Goal: Share content

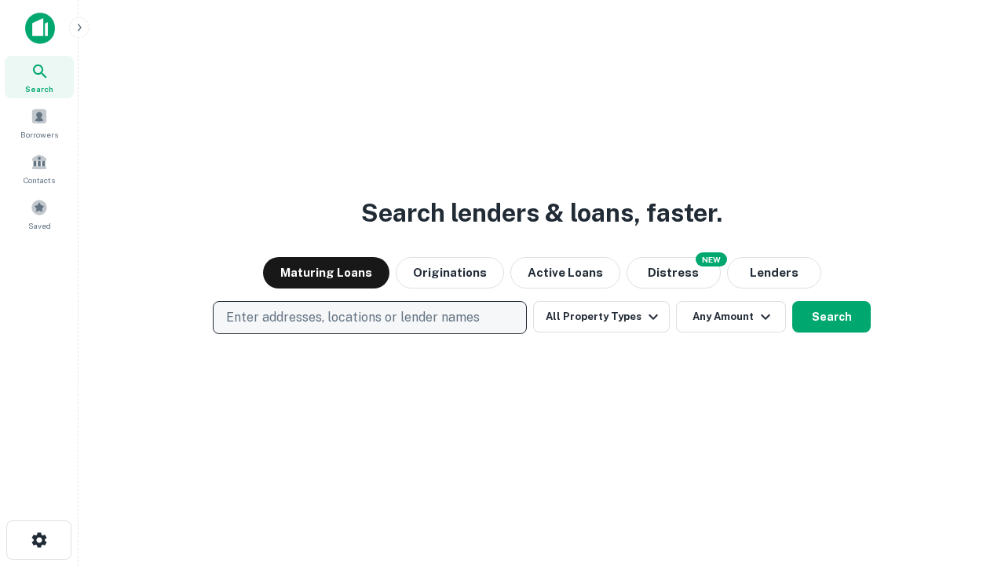
click at [369, 317] on p "Enter addresses, locations or lender names" at bounding box center [353, 317] width 254 height 19
type input "**********"
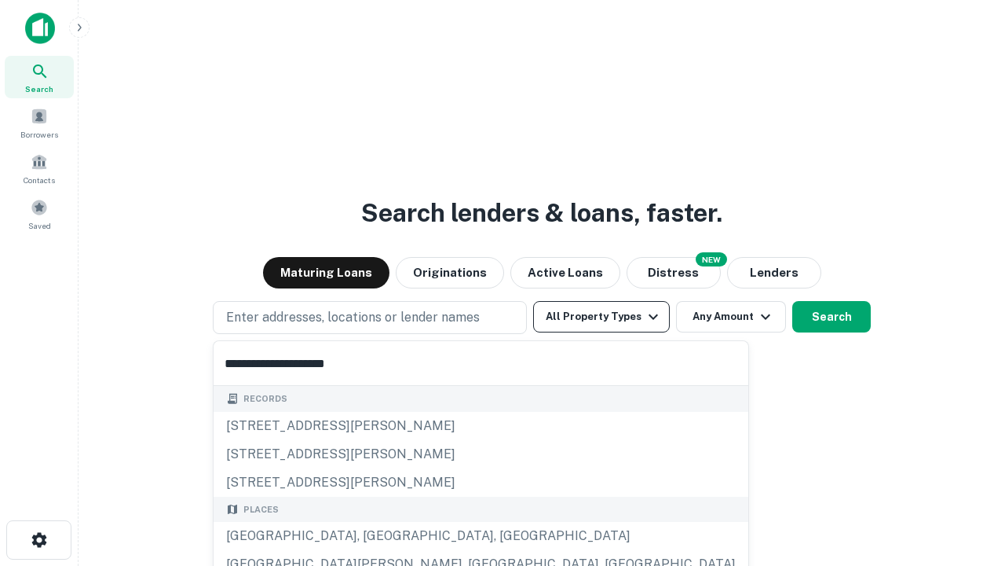
click at [375, 536] on div "[GEOGRAPHIC_DATA], [GEOGRAPHIC_DATA], [GEOGRAPHIC_DATA]" at bounding box center [481, 536] width 535 height 28
click at [602, 317] on button "All Property Types" at bounding box center [601, 316] width 137 height 31
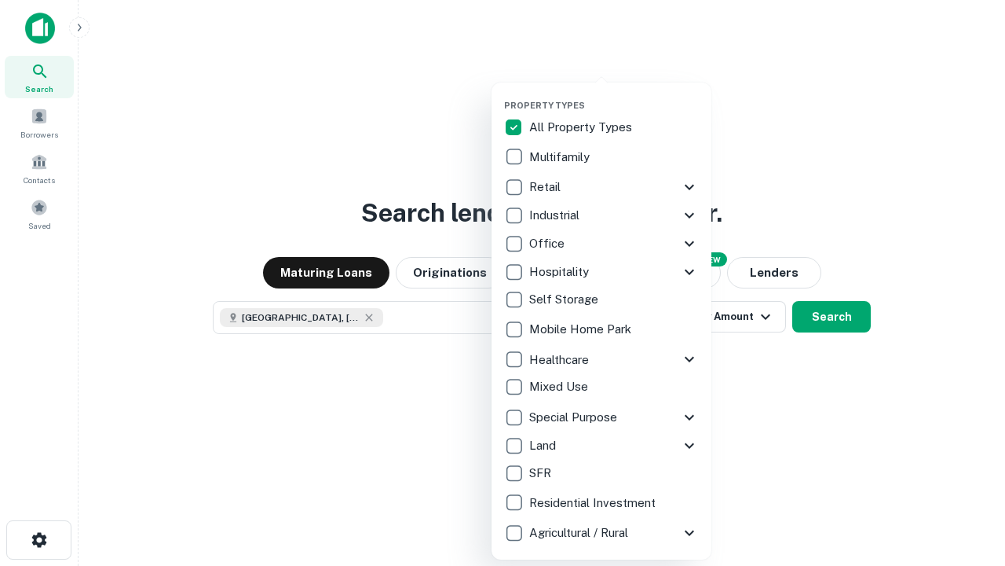
click at [614, 95] on button "button" at bounding box center [614, 95] width 220 height 1
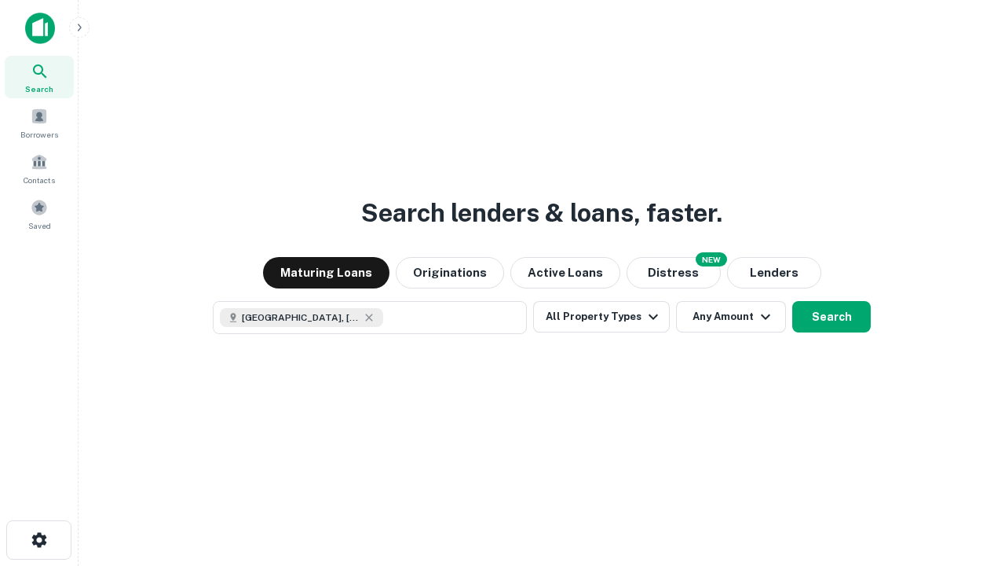
scroll to position [25, 0]
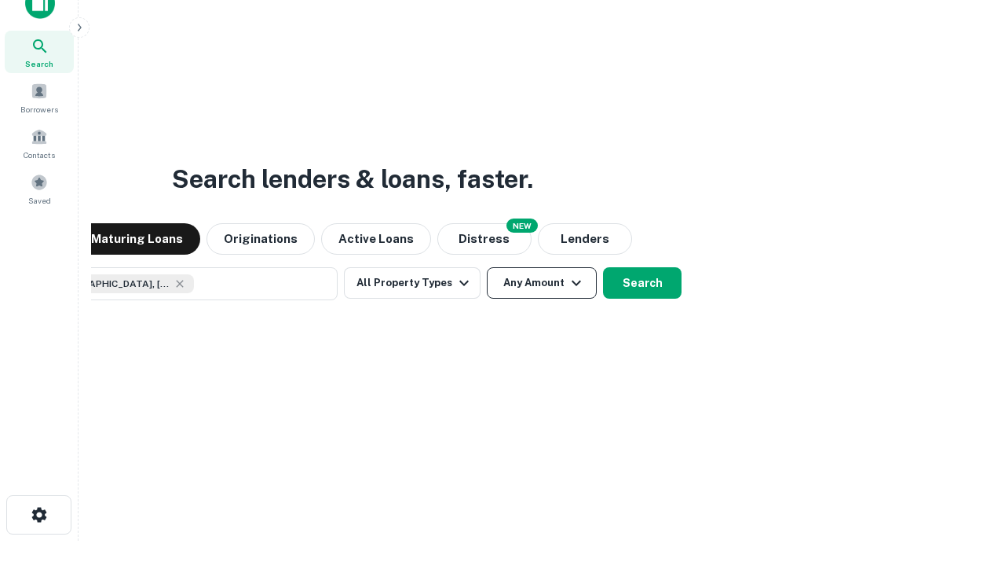
click at [487, 267] on button "Any Amount" at bounding box center [542, 282] width 110 height 31
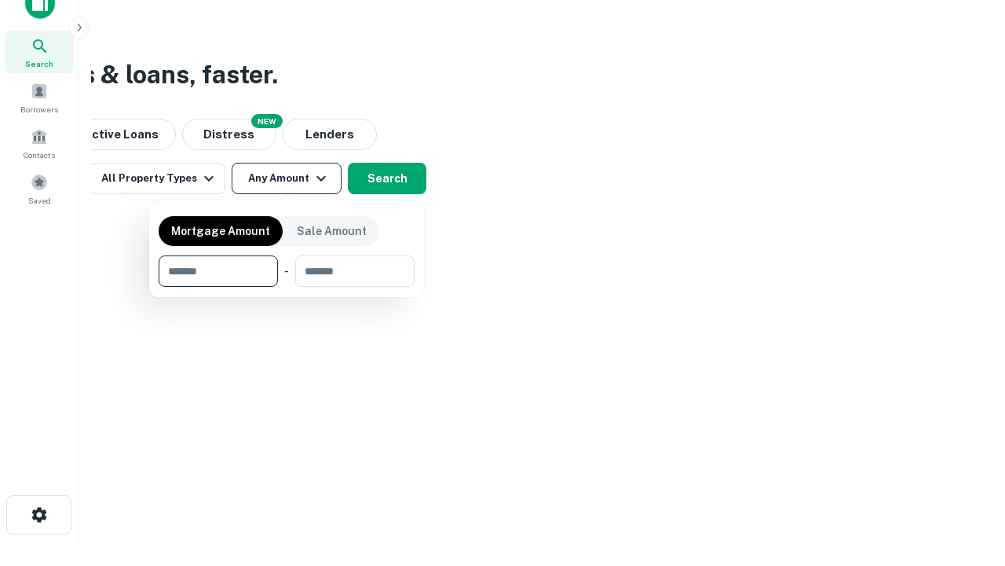
type input "*******"
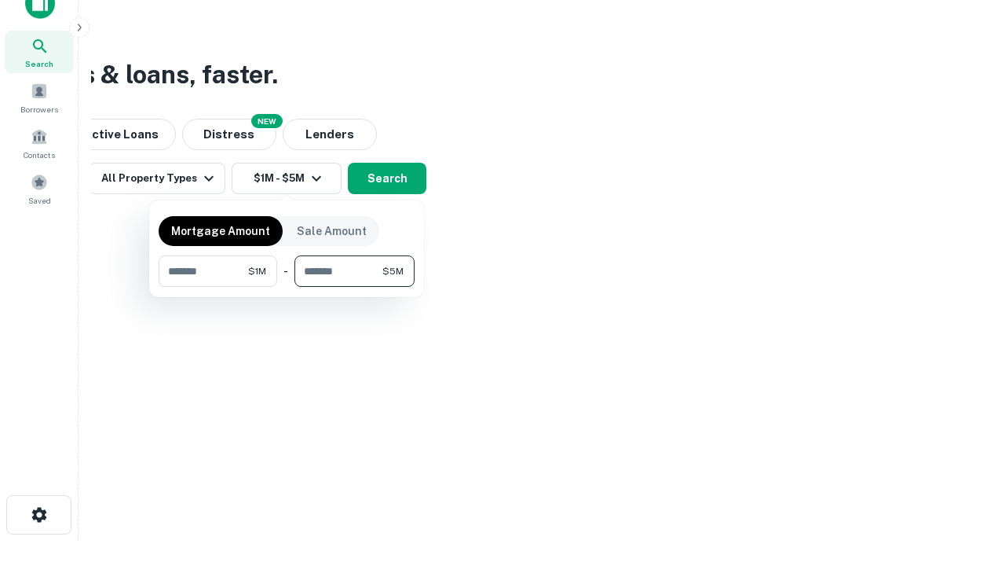
type input "*******"
click at [287, 287] on button "button" at bounding box center [287, 287] width 256 height 1
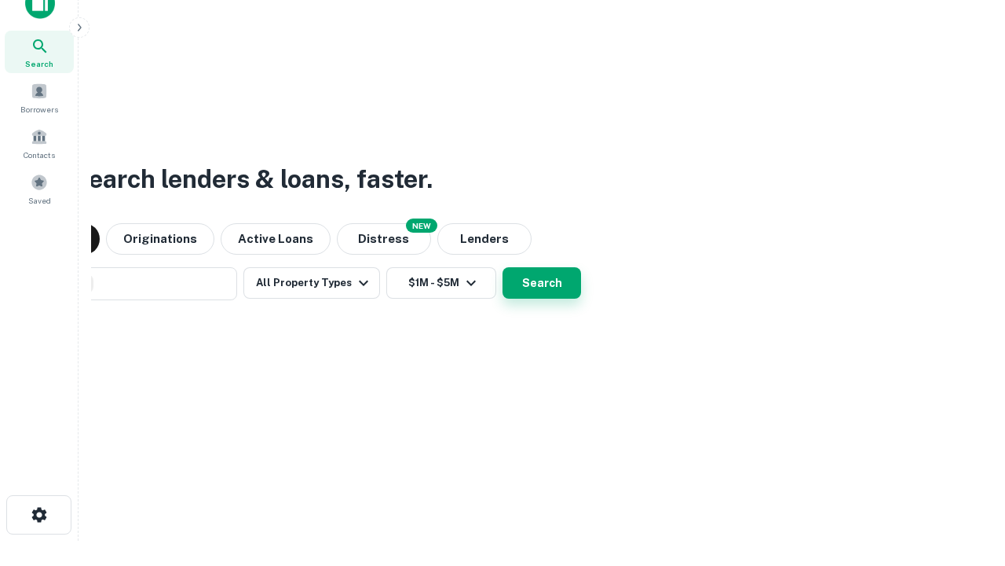
click at [503, 267] on button "Search" at bounding box center [542, 282] width 79 height 31
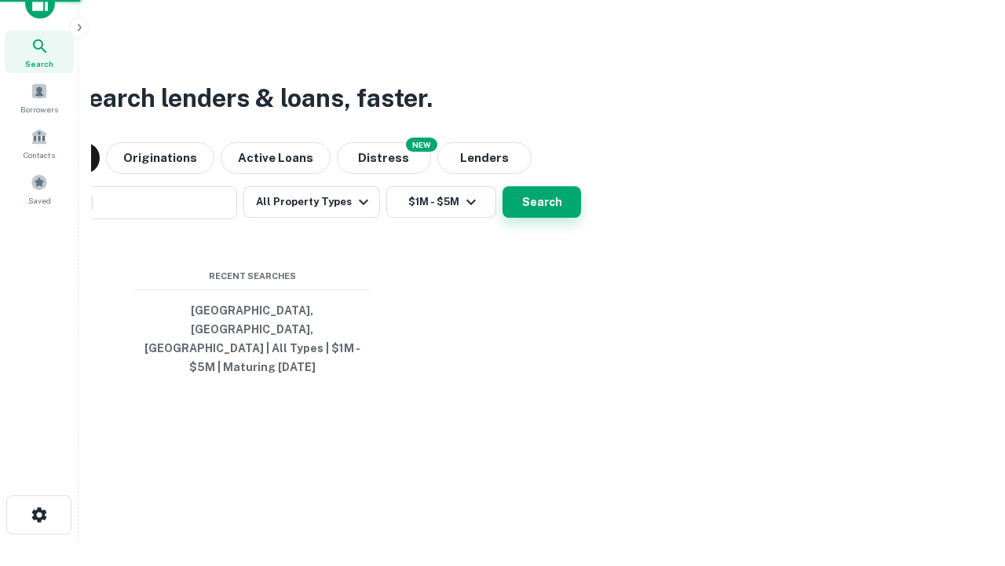
scroll to position [51, 445]
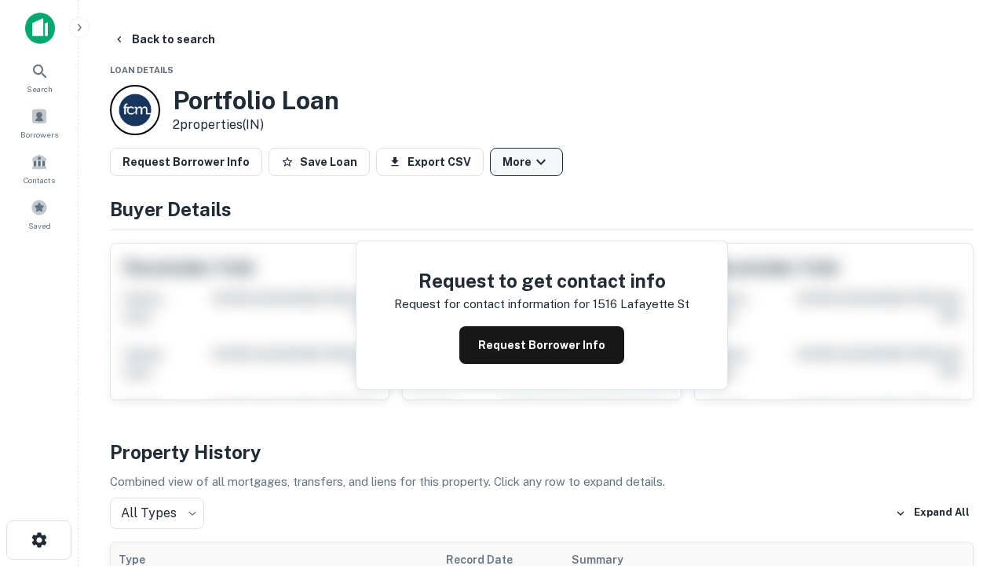
click at [526, 162] on button "More" at bounding box center [526, 162] width 73 height 28
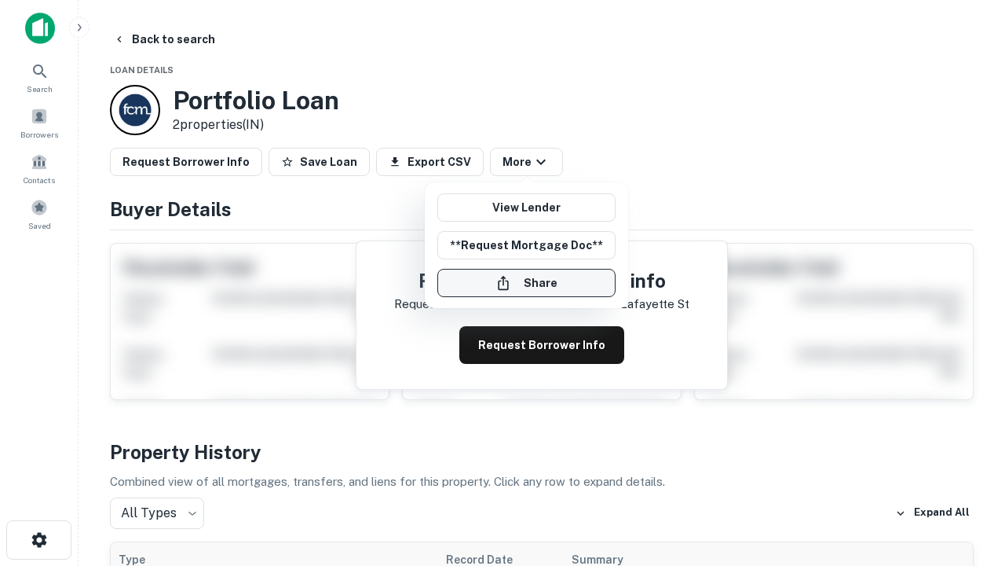
click at [526, 283] on button "Share" at bounding box center [526, 283] width 178 height 28
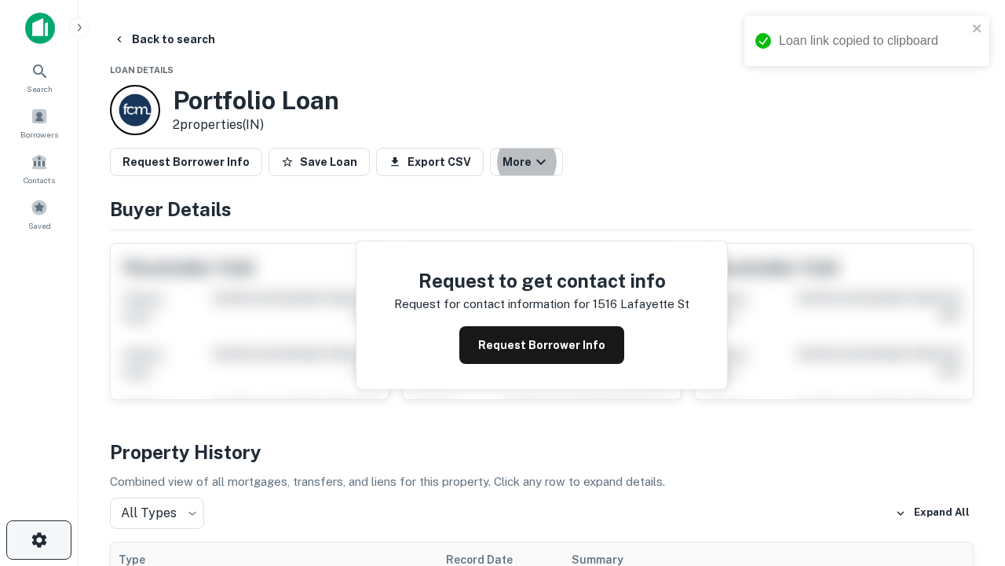
click at [38, 540] on icon "button" at bounding box center [39, 539] width 19 height 19
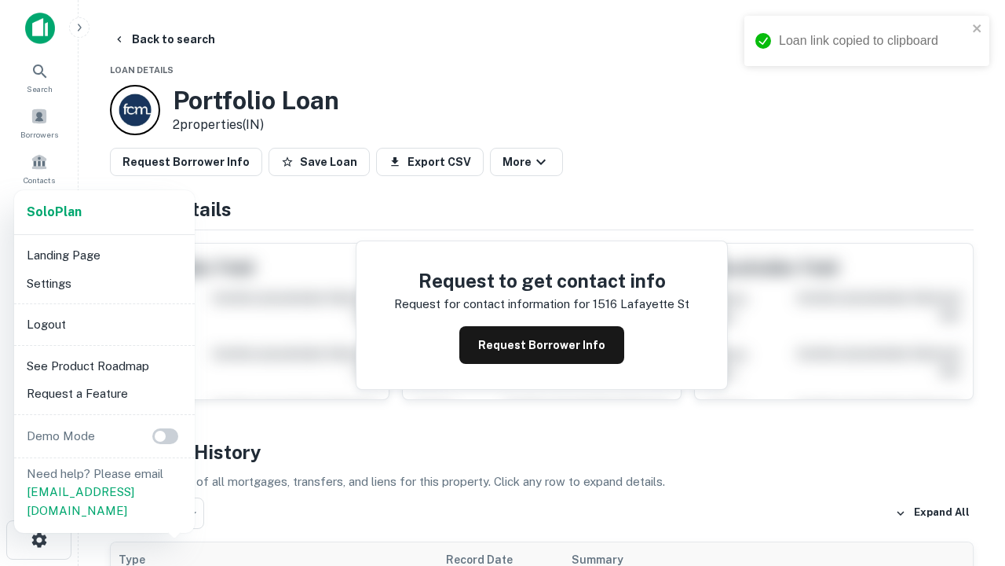
click at [104, 324] on li "Logout" at bounding box center [104, 324] width 168 height 28
